Goal: Book appointment/travel/reservation

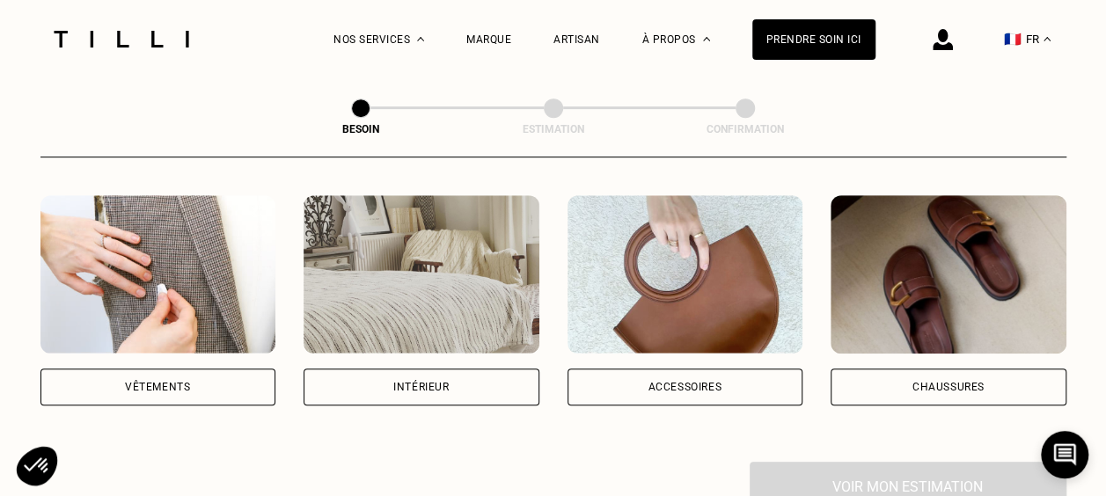
scroll to position [352, 0]
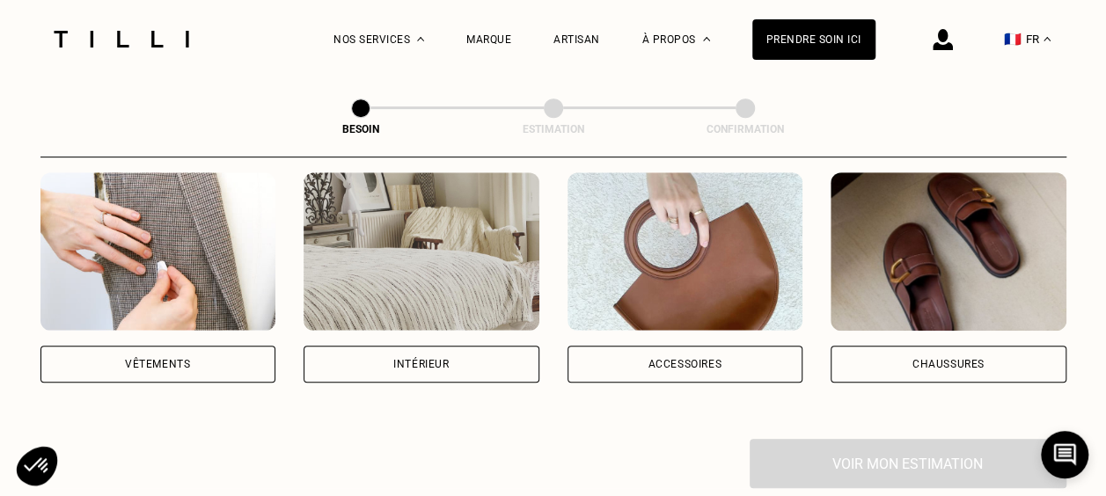
click at [157, 359] on div "Vêtements" at bounding box center [157, 364] width 65 height 11
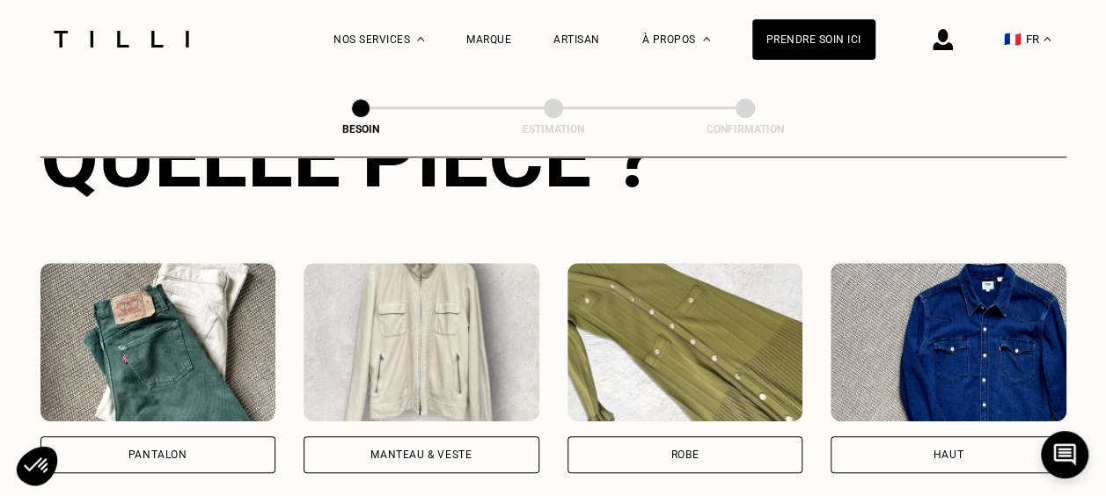
scroll to position [802, 0]
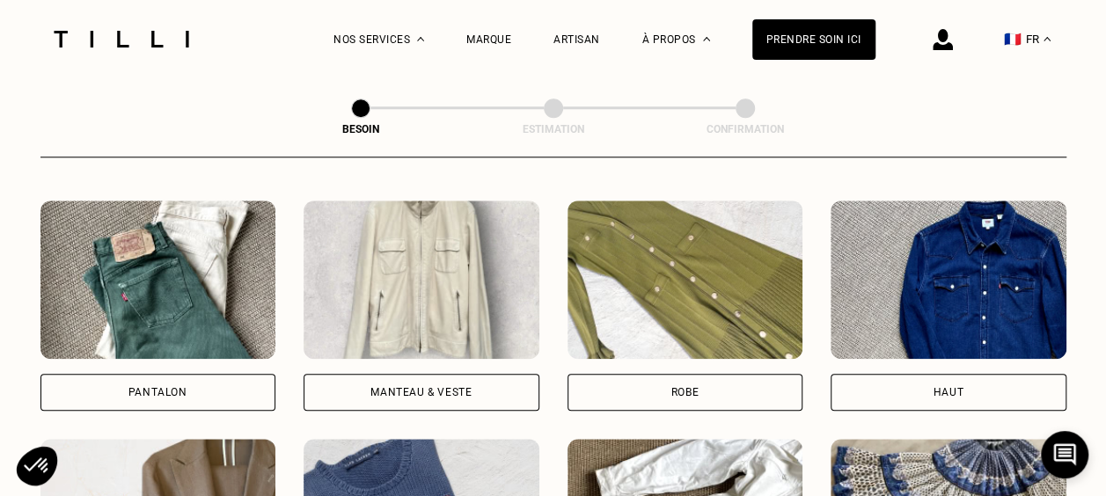
click at [162, 387] on div "Pantalon" at bounding box center [157, 392] width 59 height 11
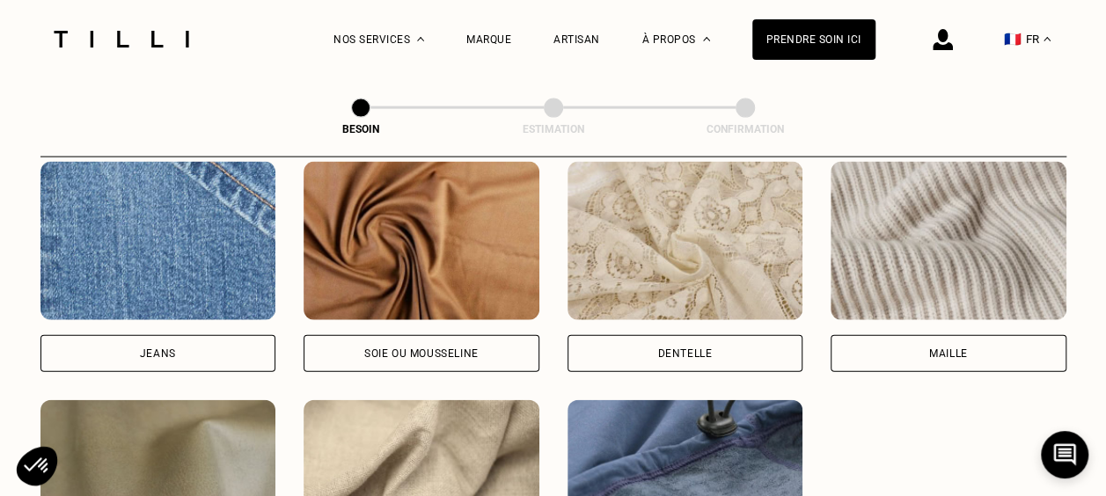
scroll to position [1795, 0]
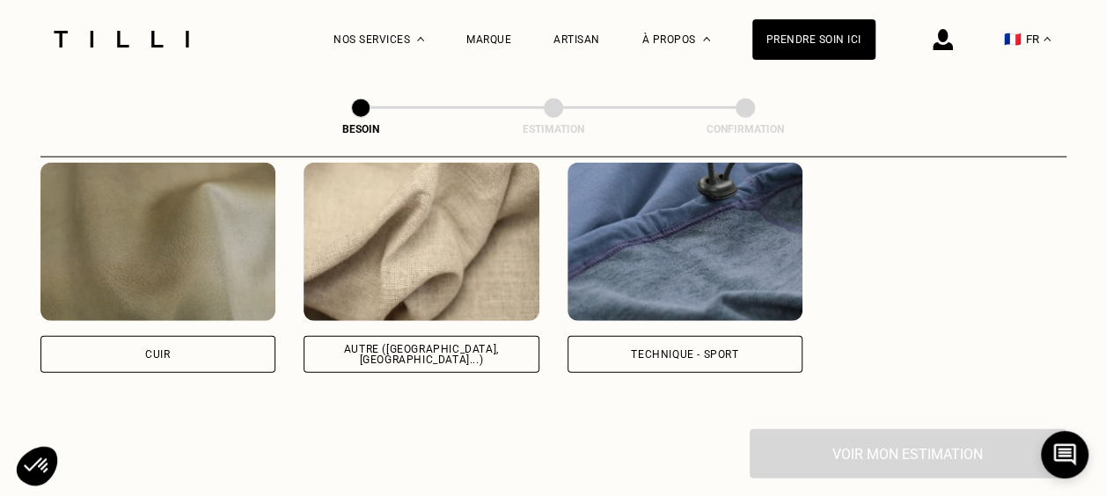
click at [493, 347] on div "Autre ([GEOGRAPHIC_DATA], [GEOGRAPHIC_DATA]...)" at bounding box center [422, 354] width 236 height 37
select select "FR"
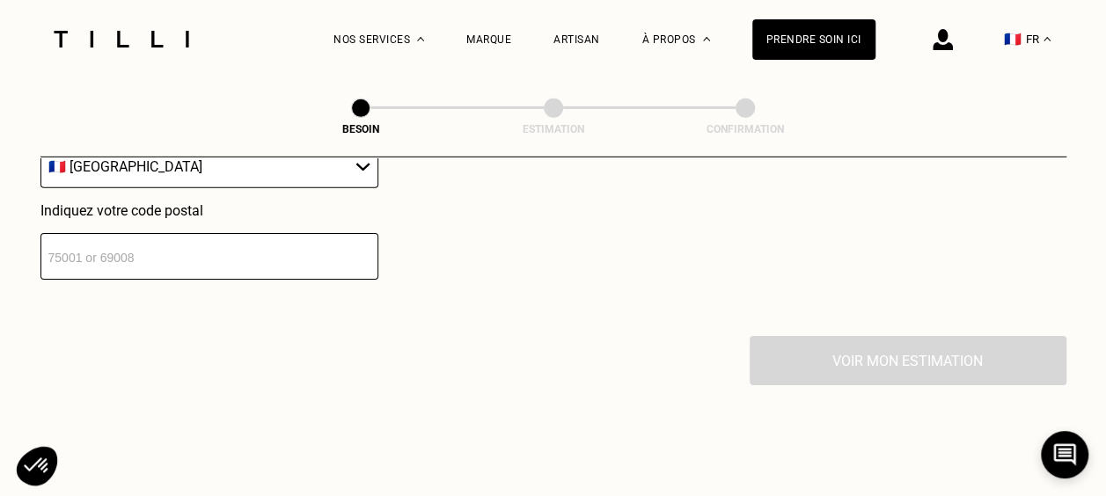
scroll to position [2682, 0]
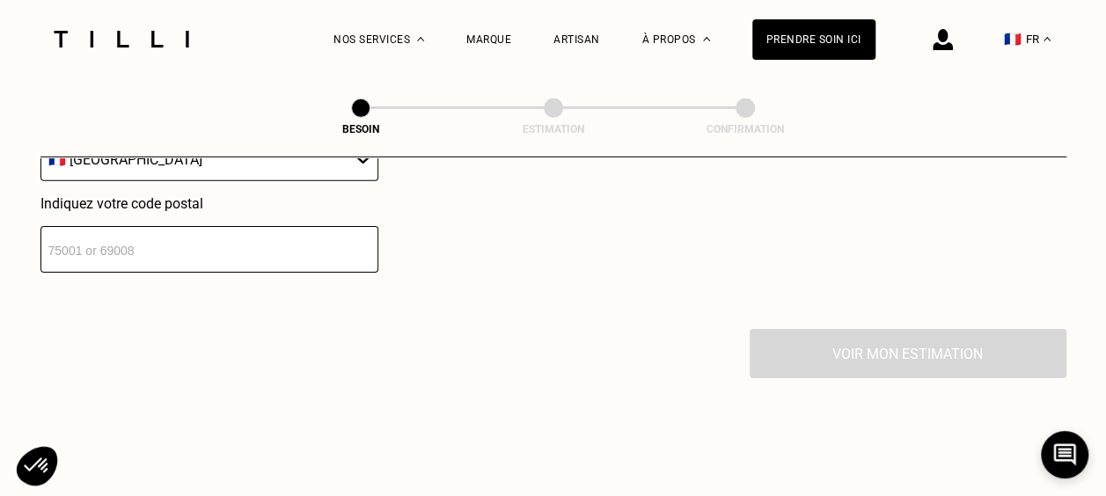
click at [209, 238] on input "number" at bounding box center [209, 249] width 338 height 47
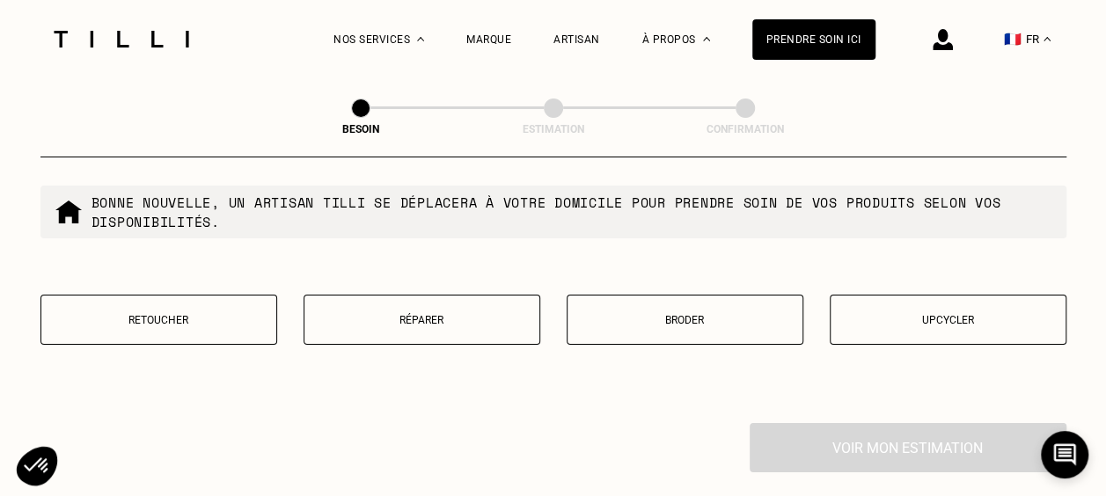
scroll to position [3064, 0]
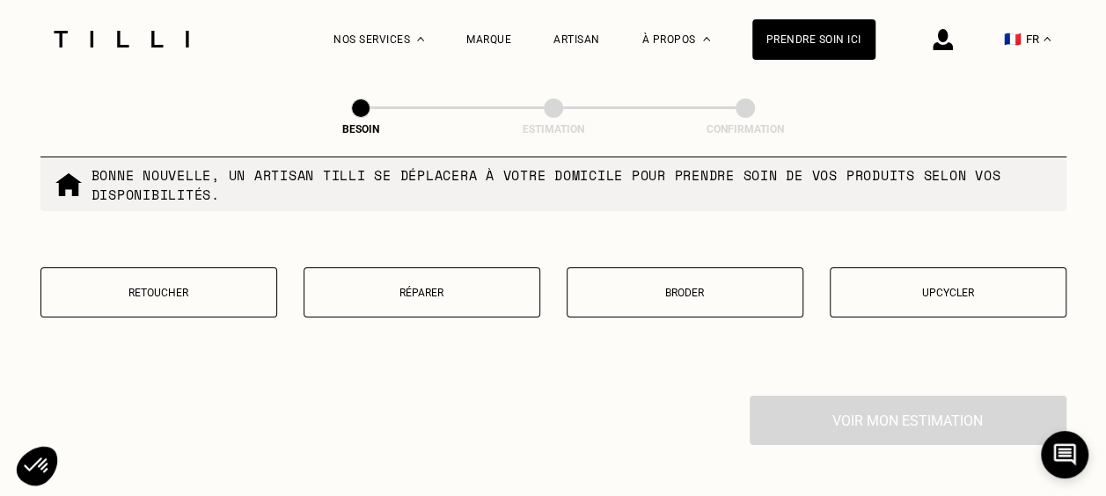
type input "92130"
click at [183, 270] on button "Retoucher" at bounding box center [158, 292] width 237 height 50
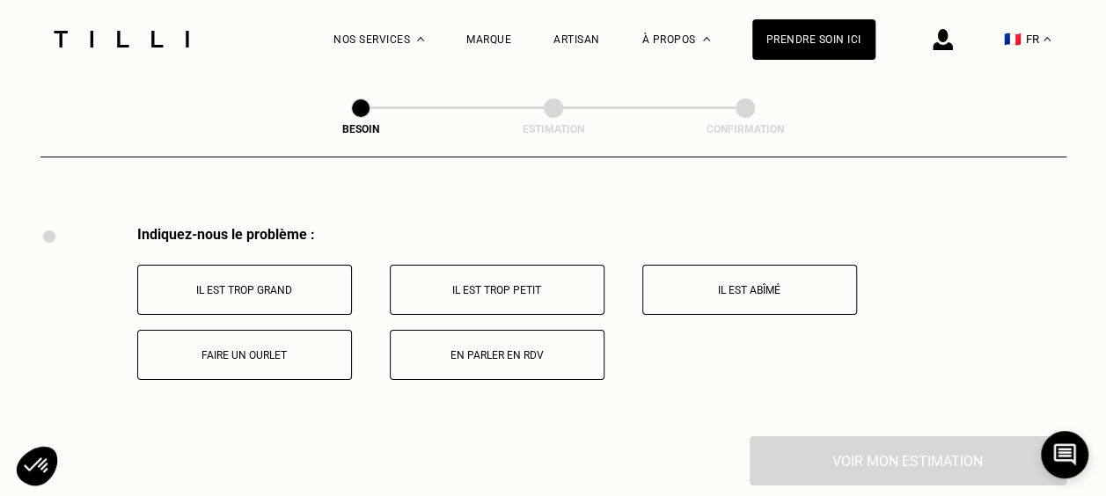
scroll to position [3252, 0]
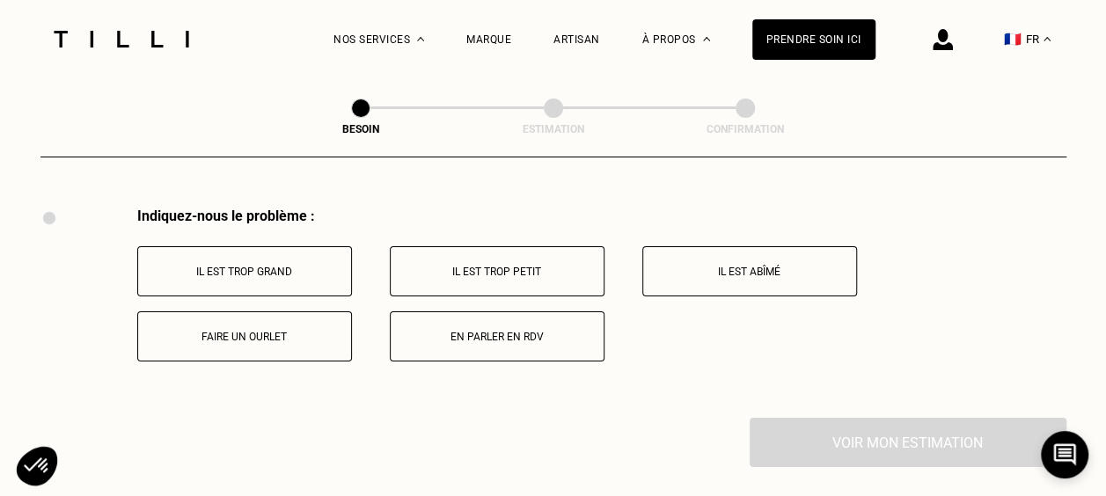
click at [312, 266] on p "Il est trop grand" at bounding box center [244, 272] width 195 height 12
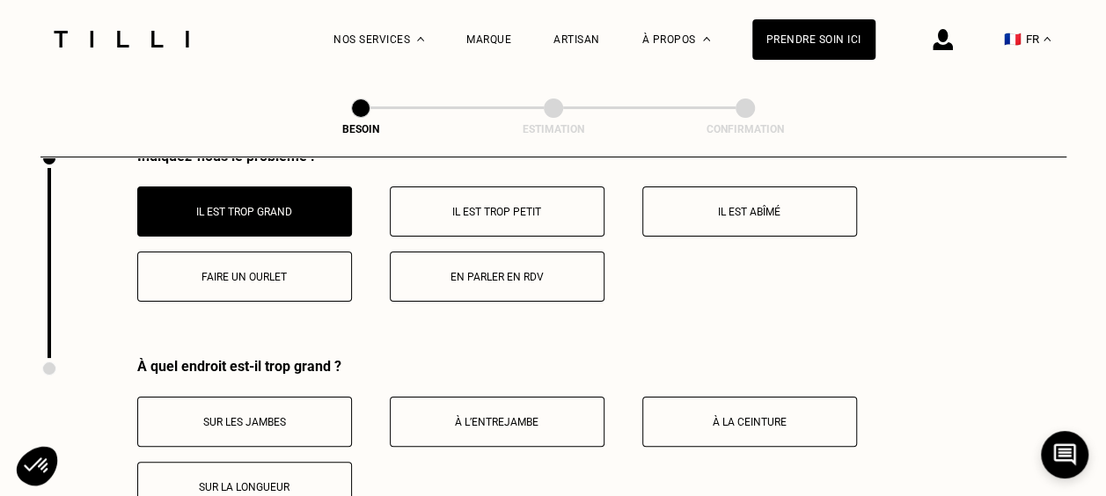
scroll to position [3462, 0]
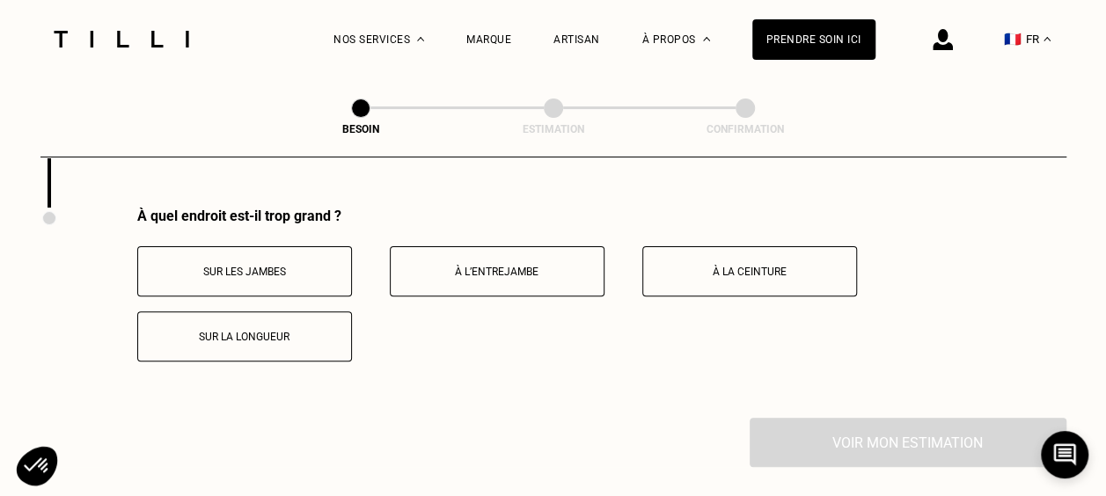
click at [315, 266] on p "Sur les jambes" at bounding box center [244, 272] width 195 height 12
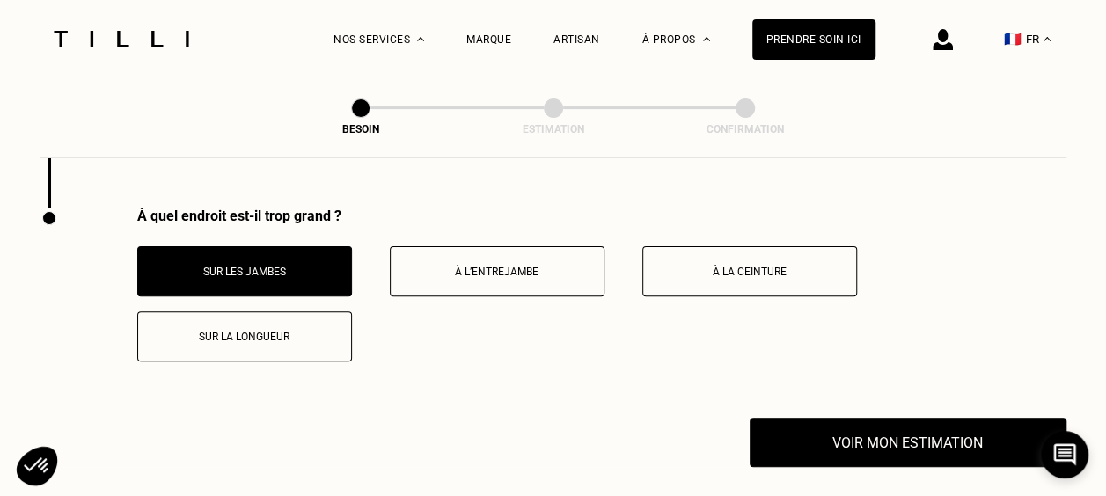
click at [713, 246] on button "À la ceinture" at bounding box center [749, 271] width 215 height 50
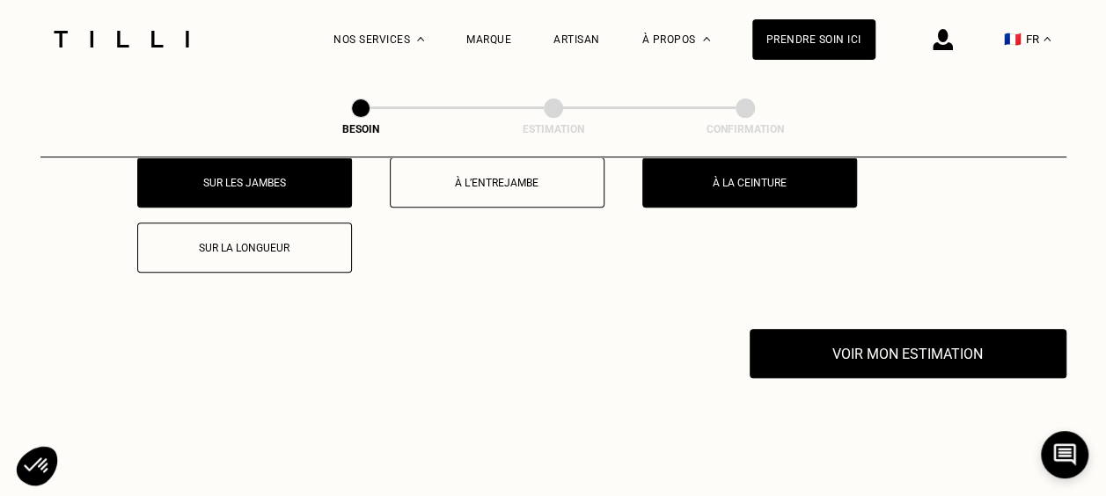
scroll to position [3638, 0]
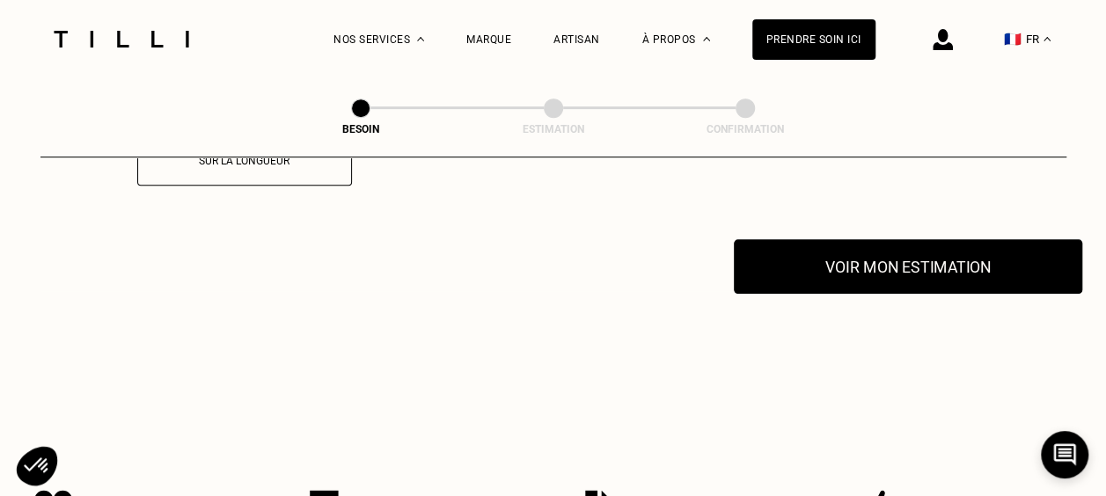
click at [797, 277] on button "Voir mon estimation" at bounding box center [908, 266] width 348 height 55
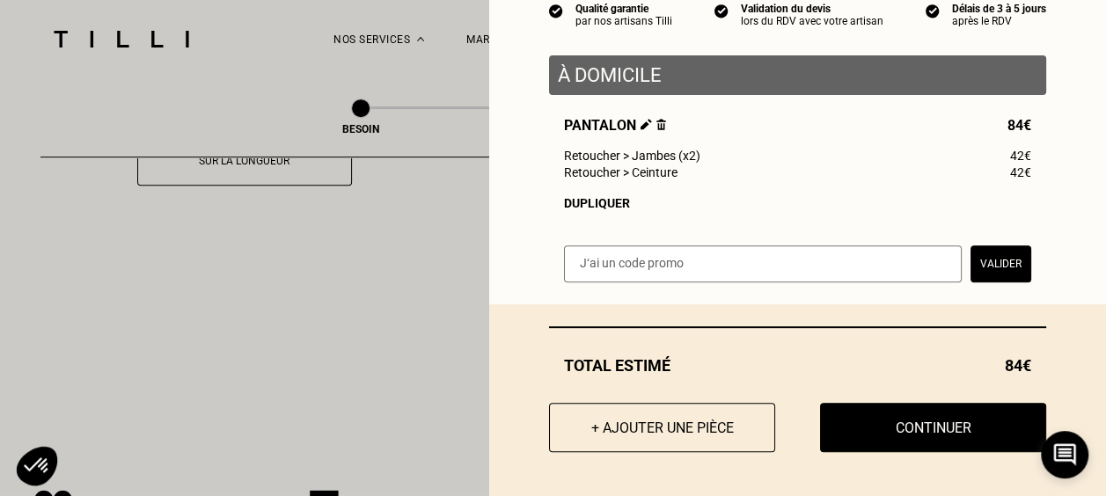
scroll to position [0, 0]
